Goal: Task Accomplishment & Management: Use online tool/utility

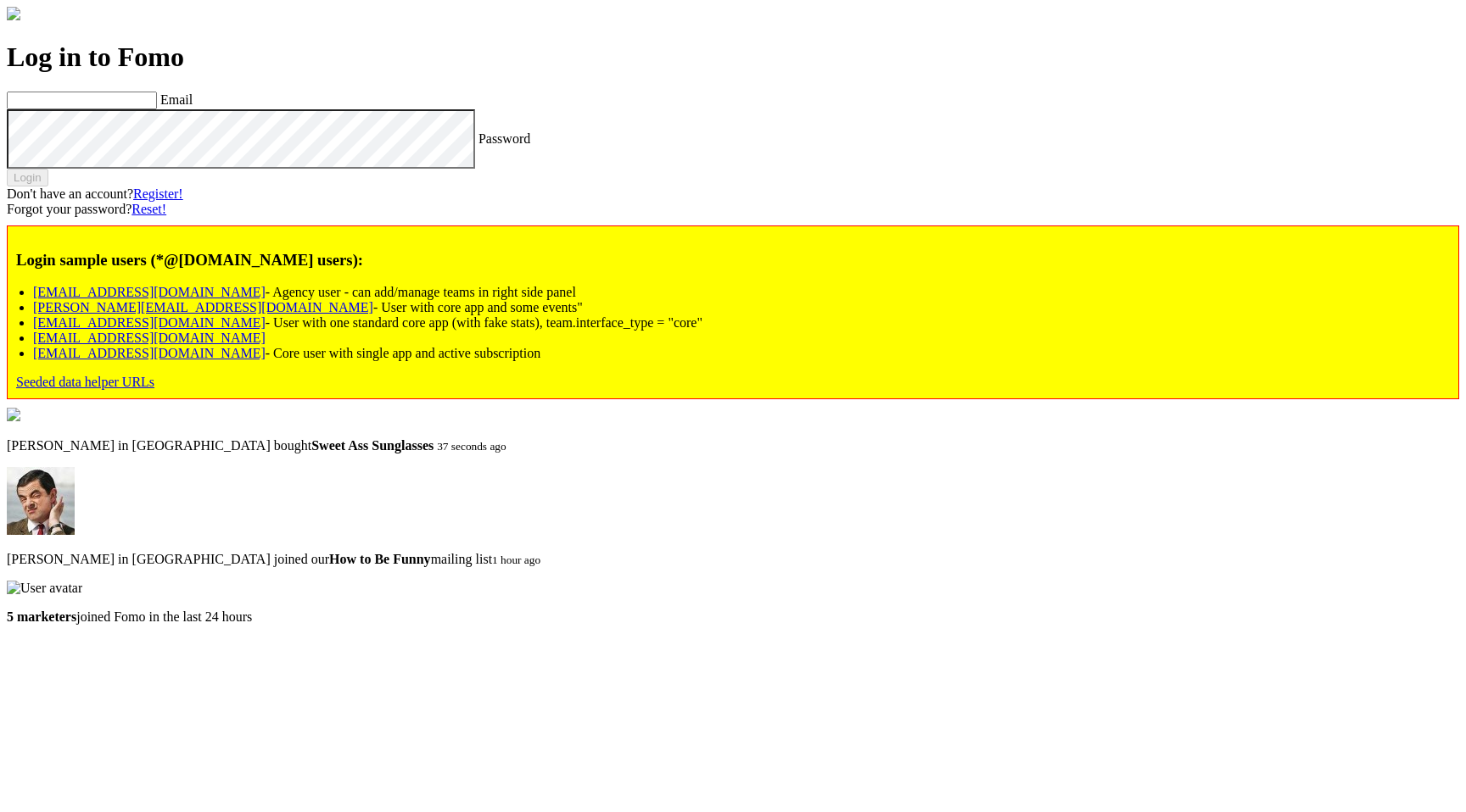
click at [266, 300] on link "[EMAIL_ADDRESS][DOMAIN_NAME]" at bounding box center [149, 291] width 232 height 14
type input "[EMAIL_ADDRESS][DOMAIN_NAME]"
click at [266, 300] on link "[EMAIL_ADDRESS][DOMAIN_NAME]" at bounding box center [149, 291] width 232 height 14
click at [163, 187] on div "Login" at bounding box center [733, 177] width 1452 height 18
click at [478, 145] on label "Password" at bounding box center [504, 138] width 52 height 14
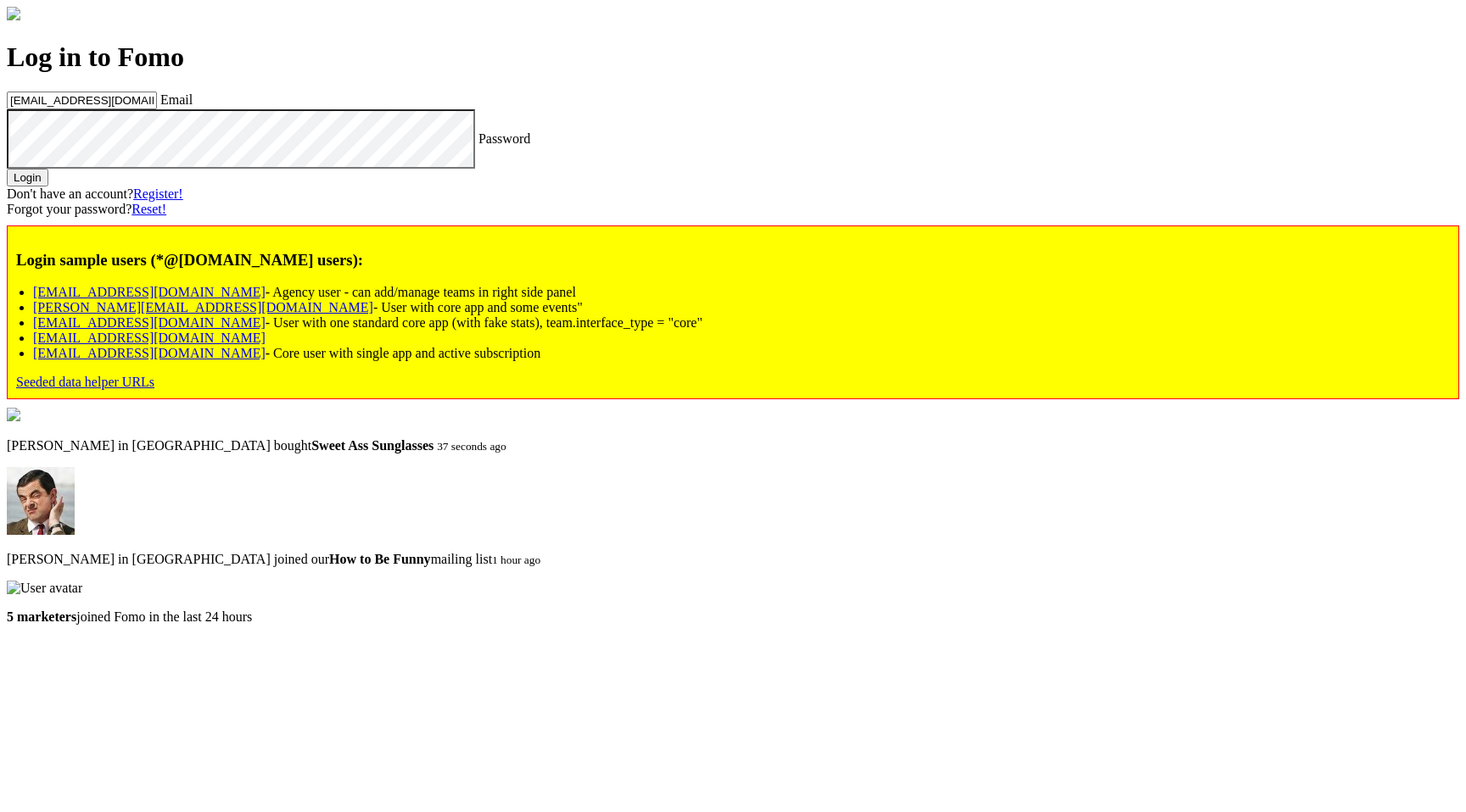
click at [292, 341] on div "Log in to Fomo agency@fomo.com Email Password Login Don't have an account? Regi…" at bounding box center [733, 220] width 1452 height 358
click at [189, 187] on div "Login" at bounding box center [733, 177] width 1452 height 18
click at [48, 187] on button "Login" at bounding box center [28, 177] width 42 height 18
click at [193, 107] on label "Email" at bounding box center [176, 99] width 32 height 14
click at [157, 109] on input "[EMAIL_ADDRESS][DOMAIN_NAME]" at bounding box center [82, 101] width 150 height 18
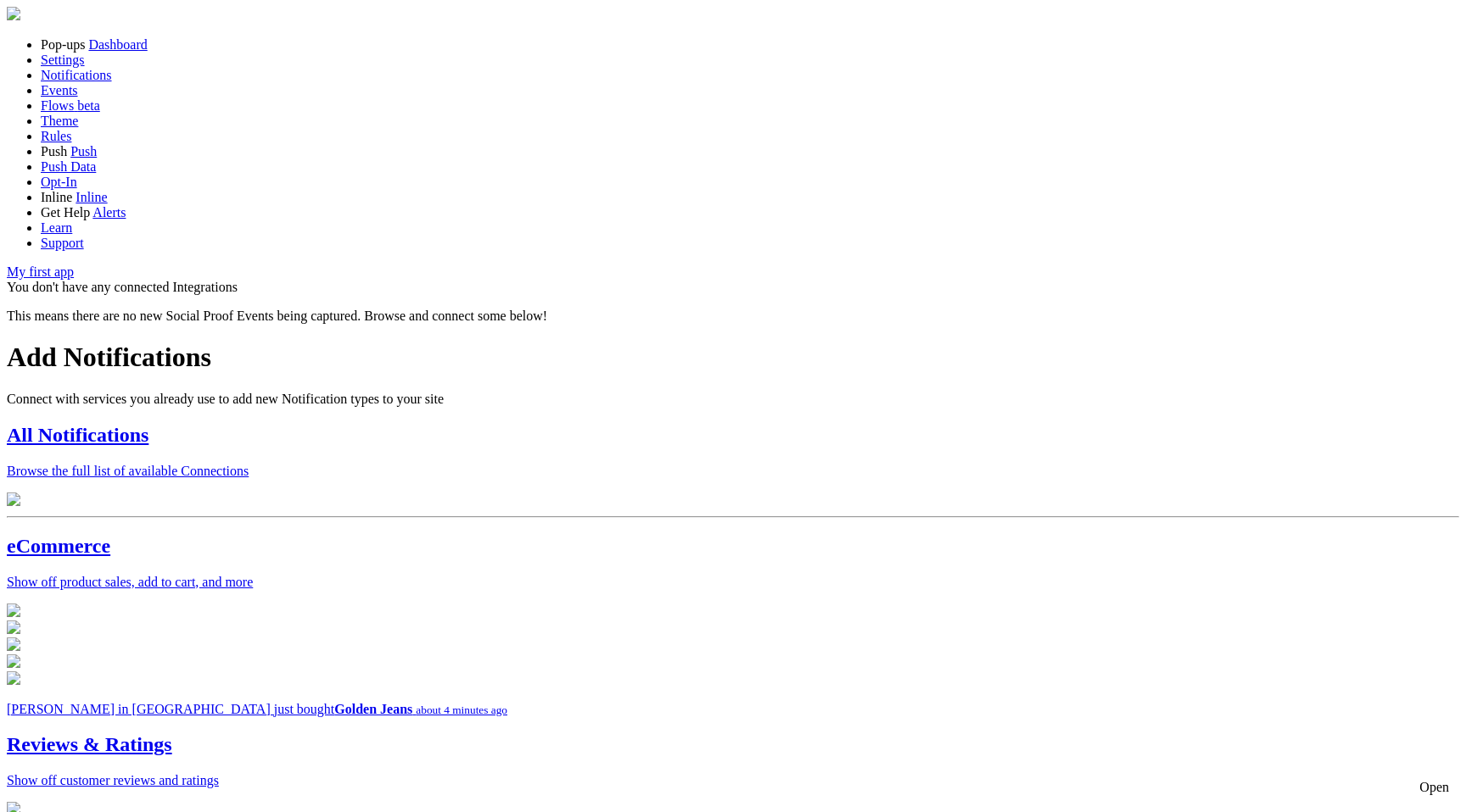
click at [416, 464] on p "Browse the full list of available Connections" at bounding box center [733, 471] width 1452 height 15
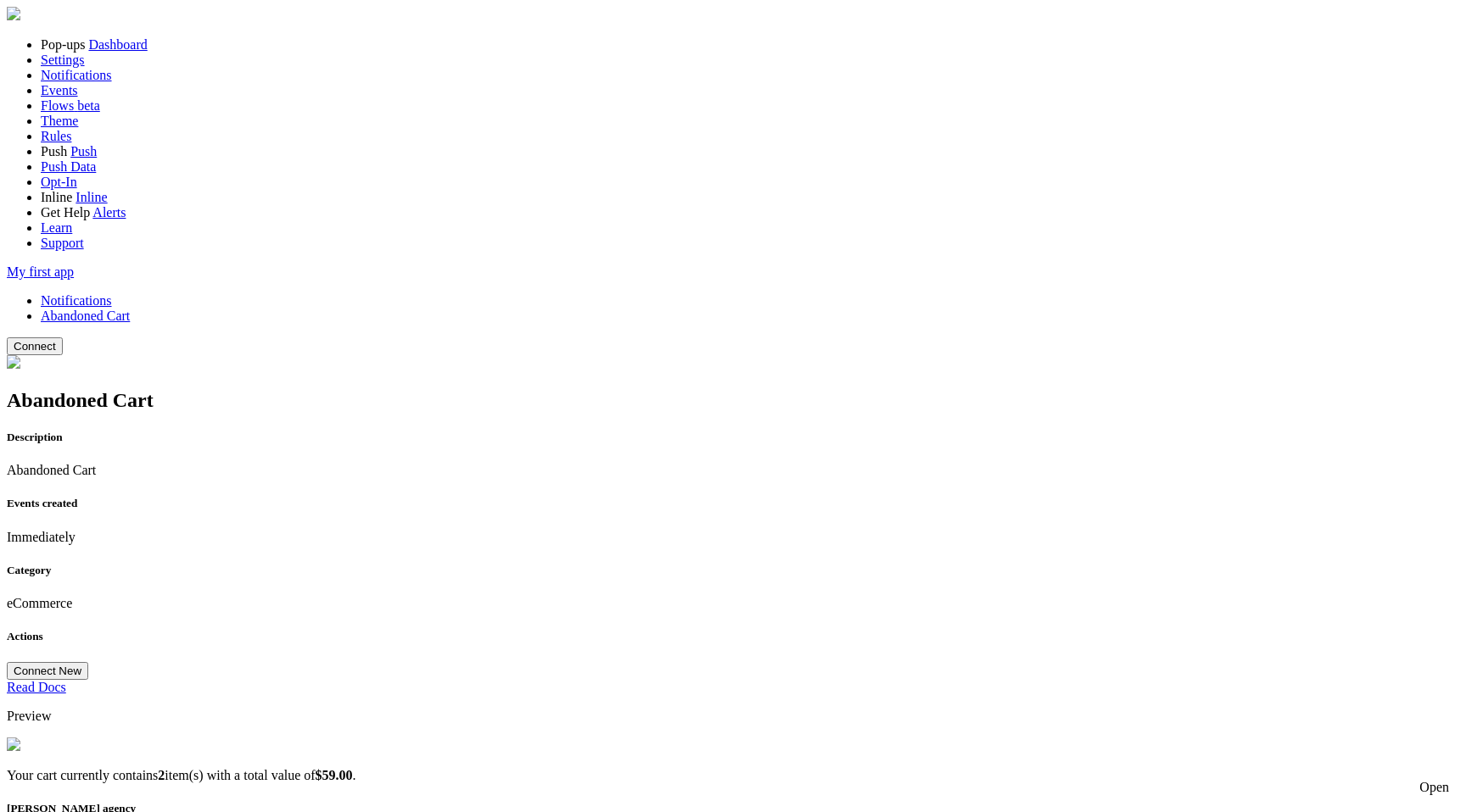
click at [63, 338] on button "Connect" at bounding box center [34, 346] width 56 height 18
